Goal: Task Accomplishment & Management: Use online tool/utility

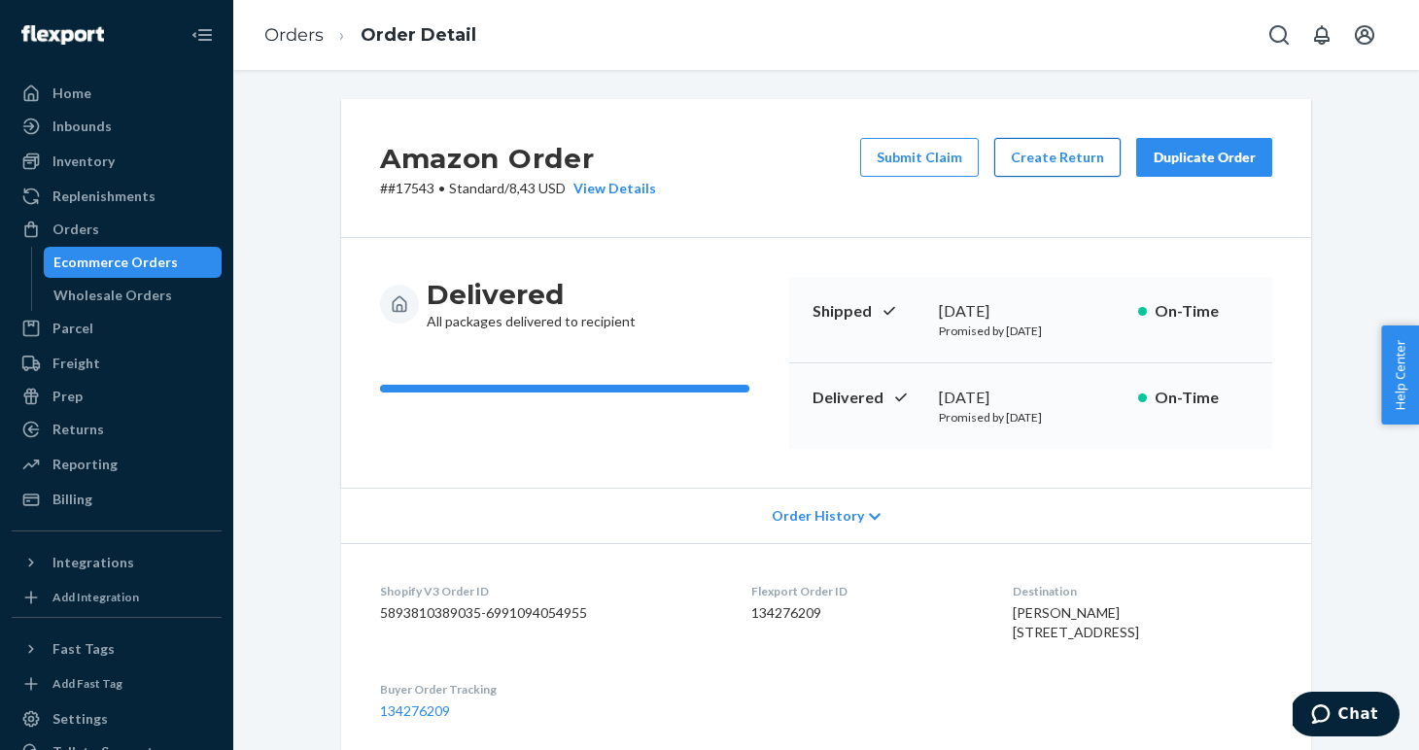
click at [1039, 156] on button "Create Return" at bounding box center [1057, 157] width 126 height 39
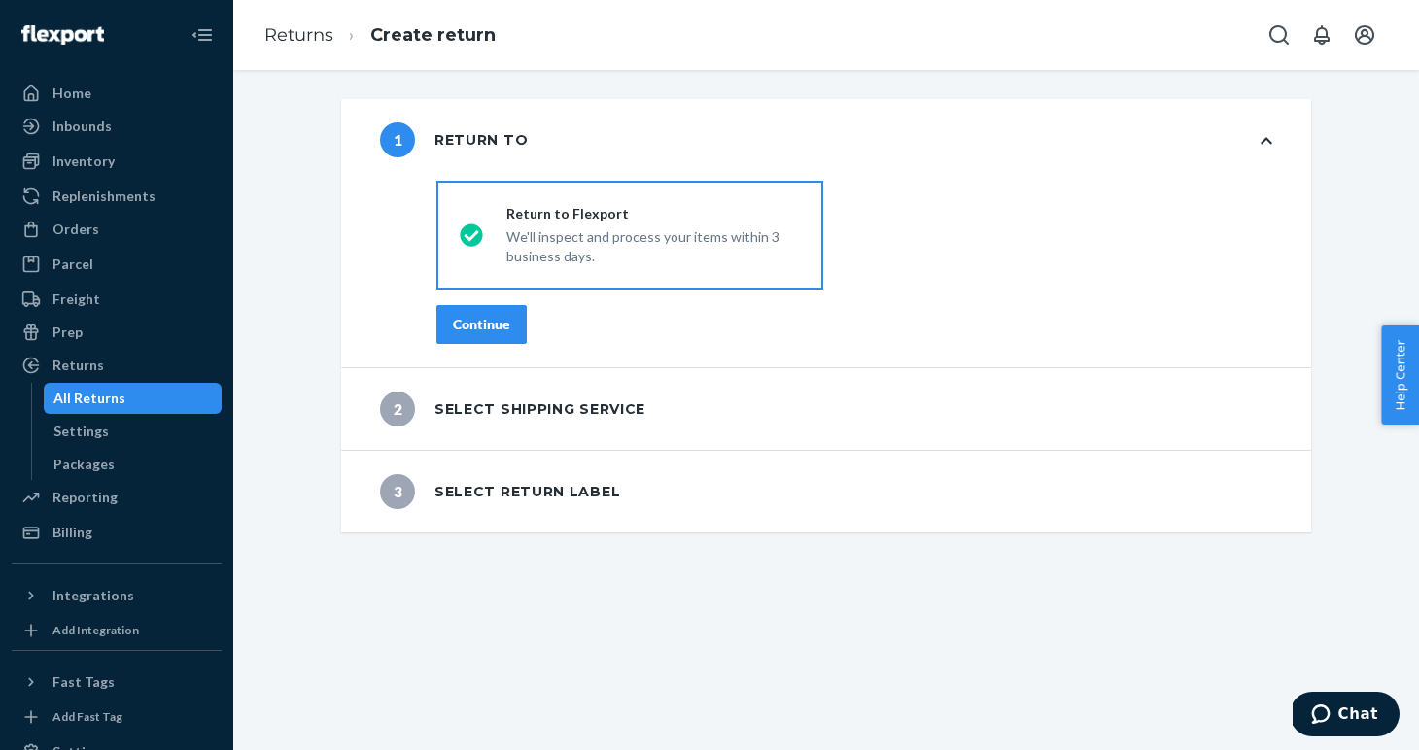
click at [486, 303] on div "destinationsRadioGroup Return to Flexport We'll inspect and process your items …" at bounding box center [855, 270] width 914 height 194
click at [489, 319] on div "Continue" at bounding box center [481, 324] width 57 height 19
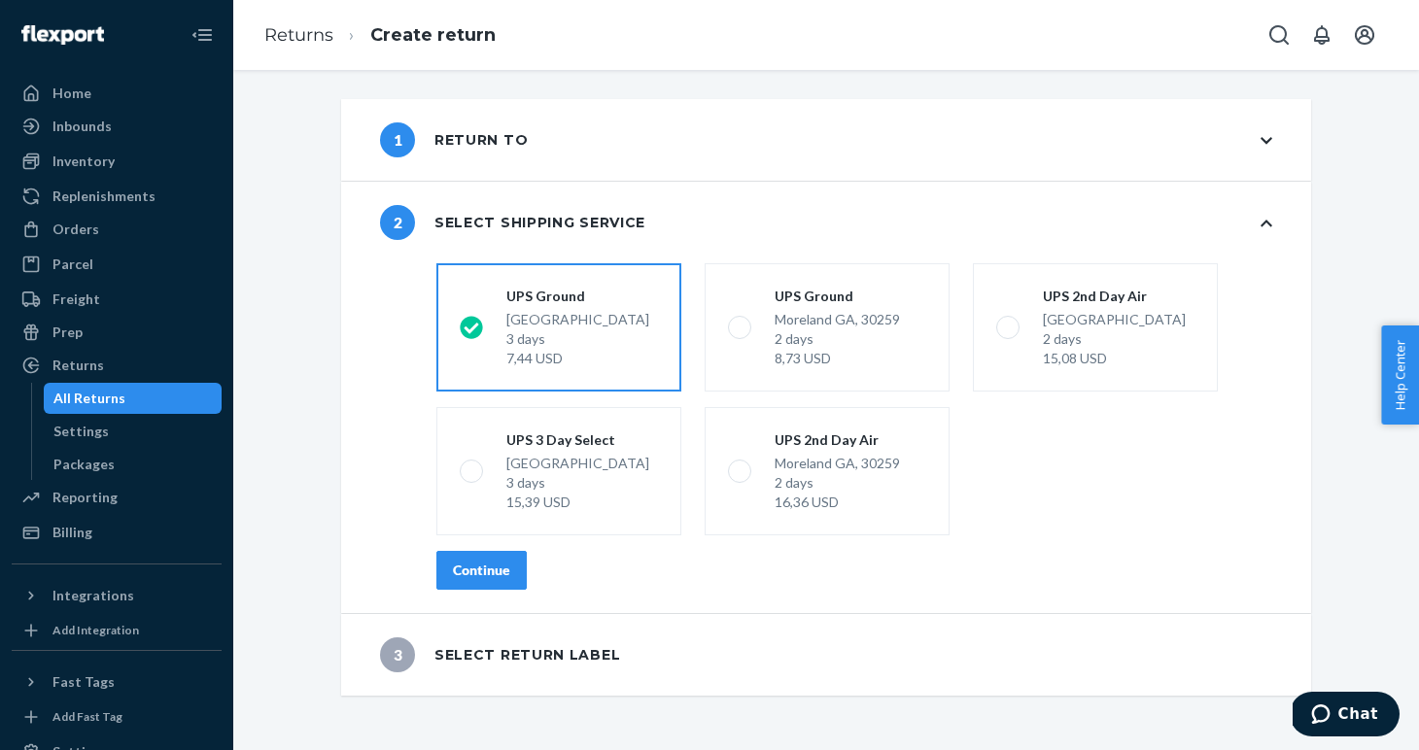
click at [486, 563] on div "Continue" at bounding box center [481, 570] width 57 height 19
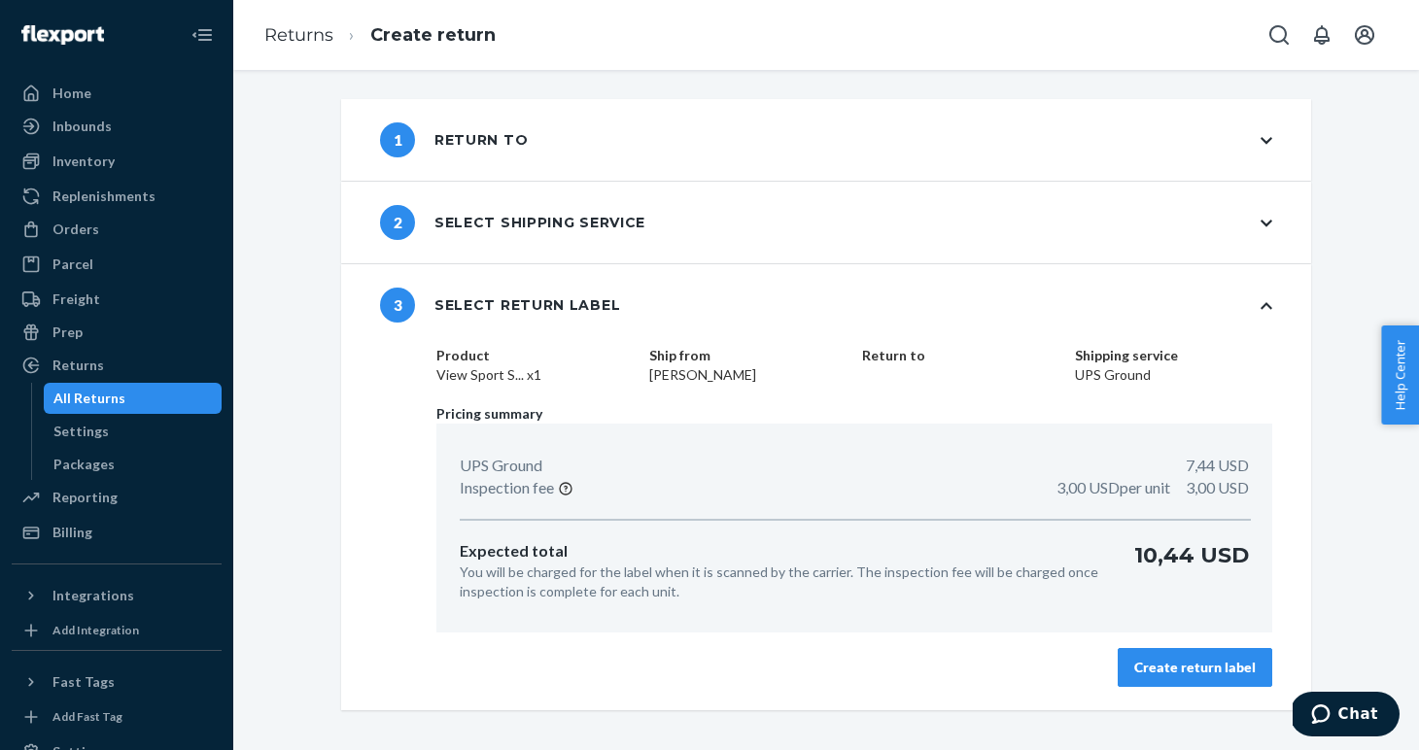
click at [1218, 664] on div "Create return label" at bounding box center [1195, 667] width 122 height 19
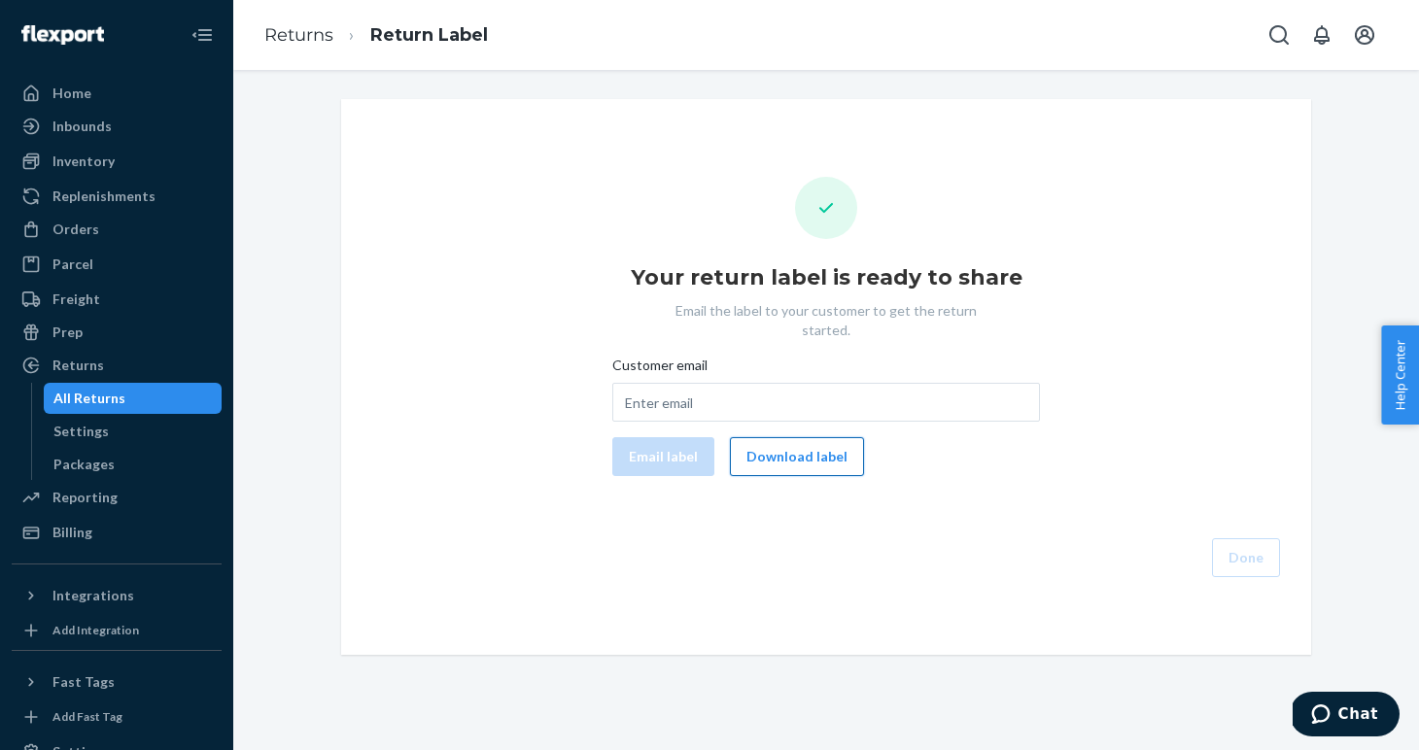
click at [804, 442] on button "Download label" at bounding box center [797, 456] width 134 height 39
